Goal: Information Seeking & Learning: Learn about a topic

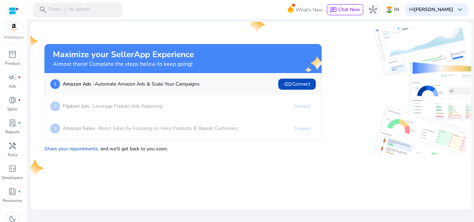
click at [89, 12] on p "Press / to search" at bounding box center [69, 10] width 41 height 8
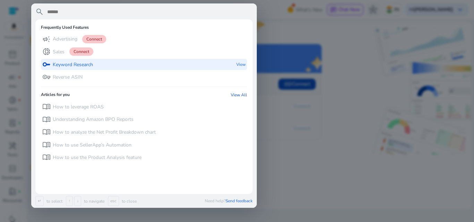
click at [63, 67] on p "Keyword Research" at bounding box center [73, 64] width 40 height 7
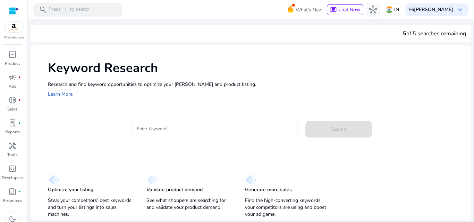
click at [243, 134] on div at bounding box center [215, 128] width 156 height 15
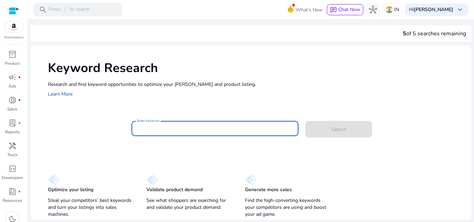
paste input "**********"
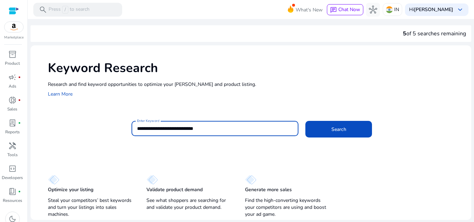
click at [213, 128] on input "**********" at bounding box center [215, 129] width 156 height 8
click at [305, 121] on button "Search" at bounding box center [338, 129] width 67 height 17
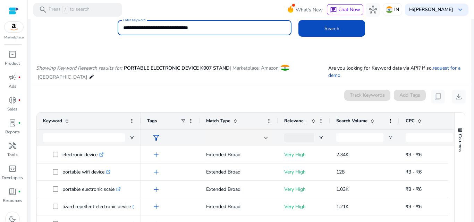
scroll to position [74, 0]
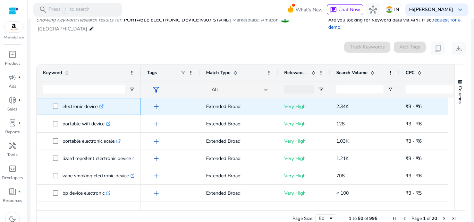
drag, startPoint x: 60, startPoint y: 101, endPoint x: 106, endPoint y: 102, distance: 46.5
click at [106, 102] on span "electronic device .st0{fill:#2c8af8}" at bounding box center [94, 107] width 82 height 14
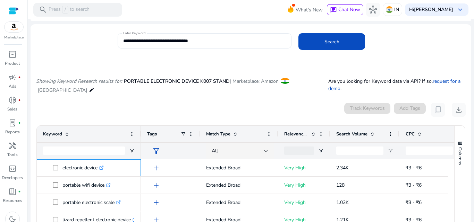
scroll to position [0, 0]
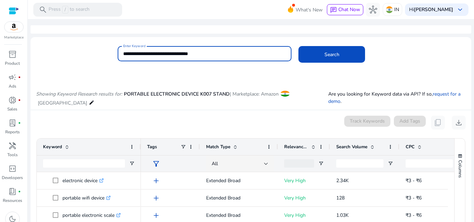
drag, startPoint x: 197, startPoint y: 53, endPoint x: 179, endPoint y: 61, distance: 19.9
click at [179, 61] on div "**********" at bounding box center [204, 53] width 163 height 15
click at [298, 46] on button "Search" at bounding box center [331, 54] width 67 height 17
drag, startPoint x: 234, startPoint y: 55, endPoint x: 112, endPoint y: 56, distance: 121.8
click at [112, 56] on div "**********" at bounding box center [248, 57] width 435 height 23
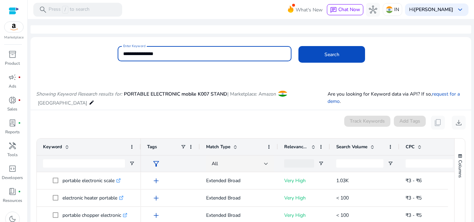
click at [298, 46] on button "Search" at bounding box center [331, 54] width 67 height 17
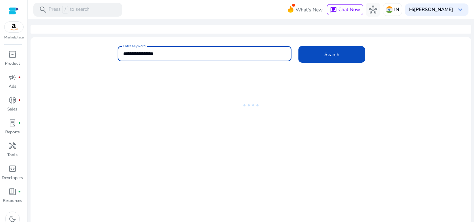
click at [130, 52] on input "**********" at bounding box center [204, 54] width 163 height 8
click at [298, 46] on button "Search" at bounding box center [331, 54] width 67 height 17
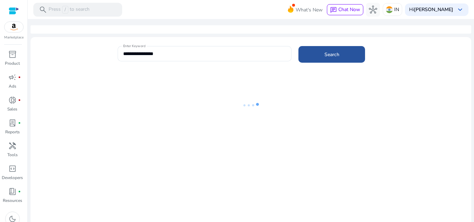
click at [359, 54] on span at bounding box center [331, 54] width 67 height 17
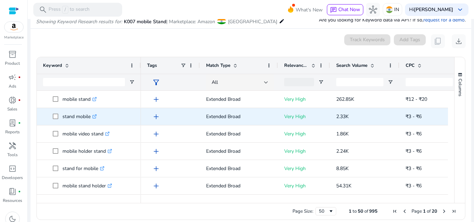
scroll to position [81, 0]
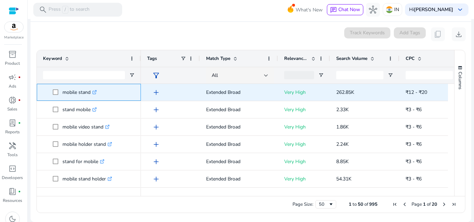
drag, startPoint x: 63, startPoint y: 94, endPoint x: 92, endPoint y: 95, distance: 29.1
click at [92, 95] on p "mobile stand .st0{fill:#2c8af8}" at bounding box center [79, 92] width 34 height 14
copy p "mobile stand"
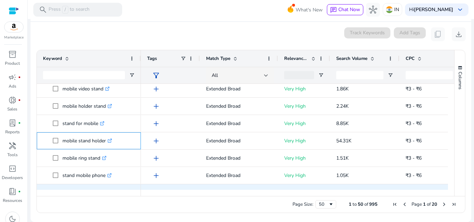
scroll to position [40, 0]
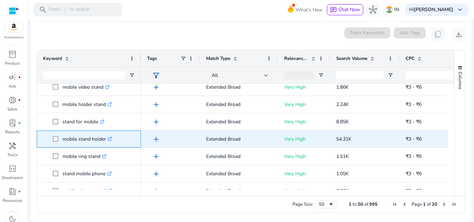
drag, startPoint x: 60, startPoint y: 181, endPoint x: 108, endPoint y: 143, distance: 61.2
click at [108, 143] on span "mobile stand holder .st0{fill:#2c8af8}" at bounding box center [94, 139] width 82 height 14
copy span "mobile stand holder"
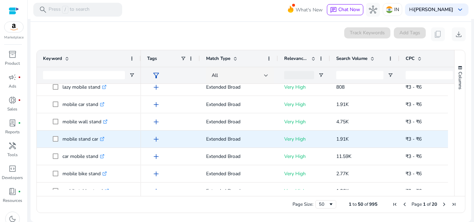
scroll to position [213, 0]
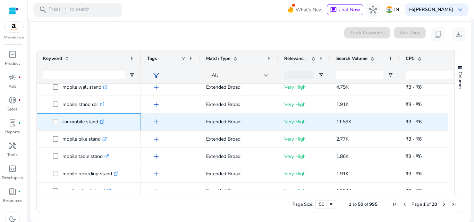
drag, startPoint x: 63, startPoint y: 127, endPoint x: 101, endPoint y: 126, distance: 38.2
click at [101, 126] on p "car mobile stand .st0{fill:#2c8af8}" at bounding box center [83, 122] width 42 height 14
copy p "car mobile stand"
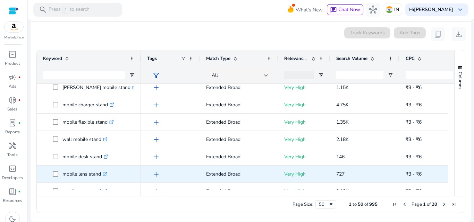
scroll to position [0, 0]
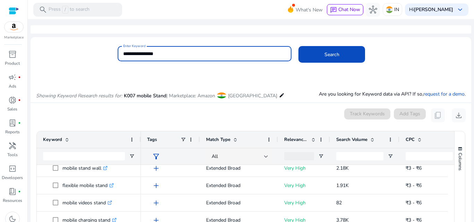
drag, startPoint x: 134, startPoint y: 53, endPoint x: 92, endPoint y: 56, distance: 41.7
click at [92, 56] on div "**********" at bounding box center [248, 57] width 435 height 23
click at [298, 46] on button "Search" at bounding box center [331, 54] width 67 height 17
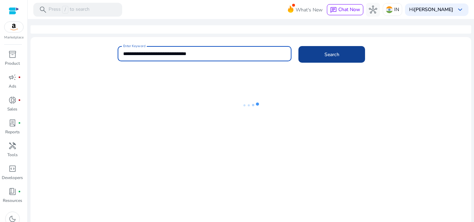
click at [328, 60] on span at bounding box center [331, 54] width 67 height 17
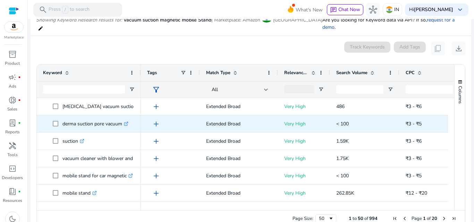
scroll to position [3, 0]
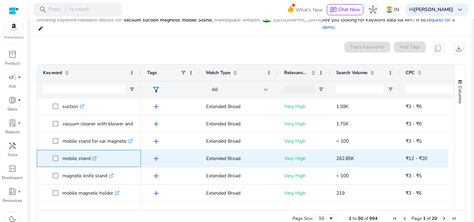
click at [59, 154] on span at bounding box center [58, 159] width 10 height 14
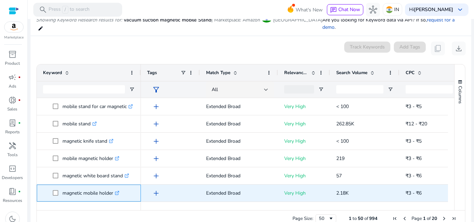
drag, startPoint x: 61, startPoint y: 189, endPoint x: 118, endPoint y: 190, distance: 56.5
click at [118, 190] on span "magnetic mobile holder .st0{fill:#2c8af8}" at bounding box center [94, 193] width 82 height 14
copy span "magnetic mobile holder"
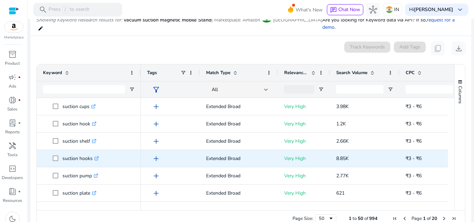
scroll to position [312, 0]
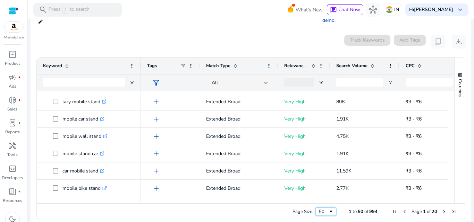
click at [330, 209] on span "Page Size" at bounding box center [331, 212] width 6 height 6
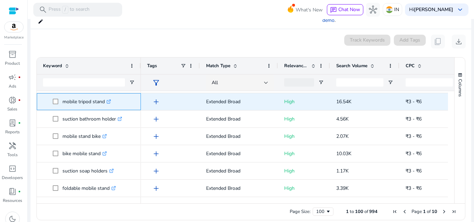
drag, startPoint x: 61, startPoint y: 98, endPoint x: 107, endPoint y: 95, distance: 45.9
click at [107, 95] on span "mobile tripod stand .st0{fill:#2c8af8}" at bounding box center [94, 102] width 82 height 14
copy span "mobile tripod stand"
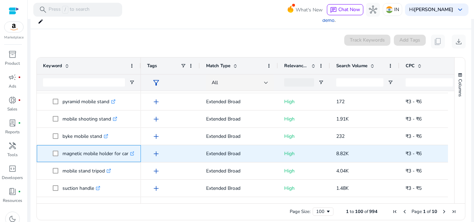
drag, startPoint x: 62, startPoint y: 148, endPoint x: 128, endPoint y: 151, distance: 66.3
click at [128, 151] on span "magnetic mobile holder for car .st0{fill:#2c8af8}" at bounding box center [94, 154] width 82 height 14
copy span "magnetic mobile holder for car"
drag, startPoint x: 62, startPoint y: 149, endPoint x: 116, endPoint y: 149, distance: 53.8
click at [116, 149] on span "adjustable mobile stand .st0{fill:#2c8af8}" at bounding box center [94, 154] width 82 height 14
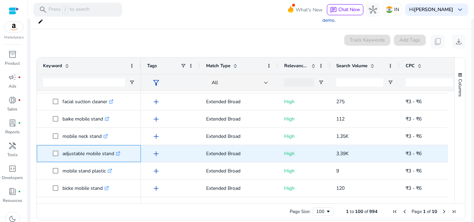
copy span "adjustable mobile stand"
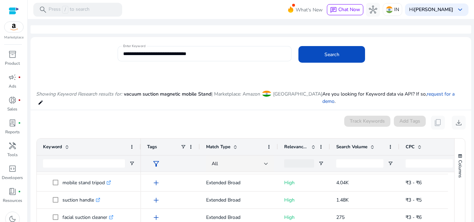
click at [221, 55] on input "**********" at bounding box center [204, 54] width 163 height 8
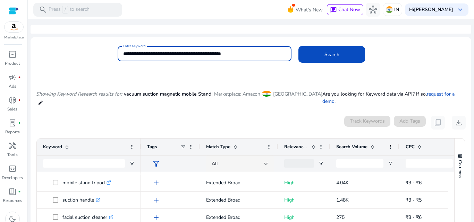
type input "**********"
click at [298, 46] on button "Search" at bounding box center [331, 54] width 67 height 17
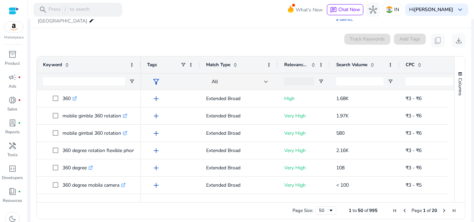
scroll to position [88, 0]
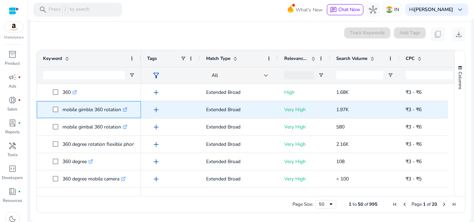
drag, startPoint x: 62, startPoint y: 113, endPoint x: 122, endPoint y: 113, distance: 59.7
click at [122, 113] on p "mobile gimble 360 rotation .st0{fill:#2c8af8}" at bounding box center [94, 110] width 65 height 14
copy p "mobile gimble 360 rotation"
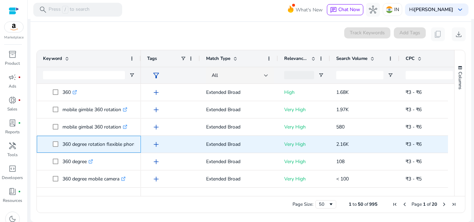
drag, startPoint x: 62, startPoint y: 148, endPoint x: 140, endPoint y: 147, distance: 78.4
click at [154, 148] on div "360 .st0{fill:#2c8af8} mobile gimble 360 rotation .st0{fill:#2c8af8} mobile gim…" at bounding box center [242, 137] width 411 height 106
click at [131, 147] on p "360 degree rotation flexible phone selfie holder .st0{fill:#2c8af8}" at bounding box center [116, 144] width 109 height 14
click at [128, 147] on p "360 degree rotation flexible phone selfie holder .st0{fill:#2c8af8}" at bounding box center [116, 144] width 109 height 14
drag, startPoint x: 63, startPoint y: 146, endPoint x: 136, endPoint y: 147, distance: 73.5
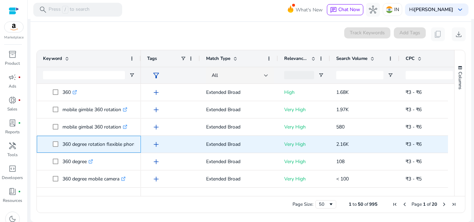
click at [136, 147] on div "360 degree rotation flexible phone selfie holder .st0{fill:#2c8af8}" at bounding box center [89, 144] width 104 height 17
copy span "360 degree rotation flexible phone selfie holder .st0{fill:#2c8af8}"
drag, startPoint x: 60, startPoint y: 147, endPoint x: 138, endPoint y: 145, distance: 77.4
click at [138, 145] on div "360 degree rotation flexible phone selfie holder .st0{fill:#2c8af8}" at bounding box center [89, 144] width 104 height 17
copy span "360 degree rotation flexible phone selfie holder .st0{fill:#2c8af8}"
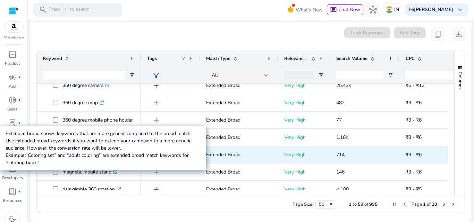
scroll to position [139, 0]
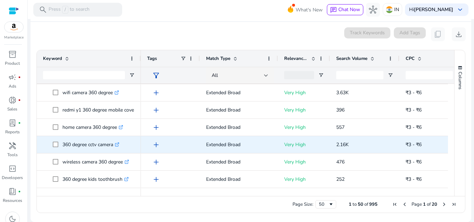
scroll to position [312, 0]
